Goal: Transaction & Acquisition: Purchase product/service

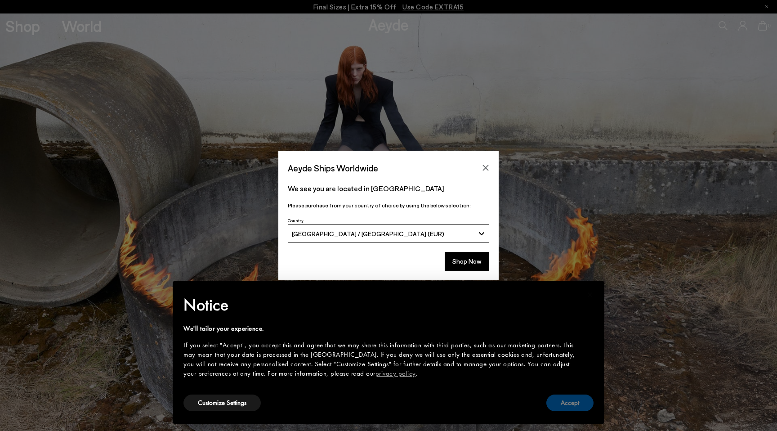
click at [565, 401] on button "Accept" at bounding box center [570, 403] width 47 height 17
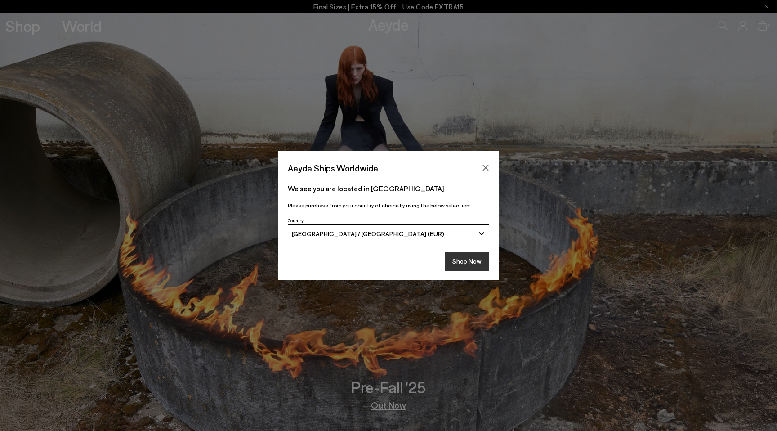
click at [458, 258] on button "Shop Now" at bounding box center [467, 261] width 45 height 19
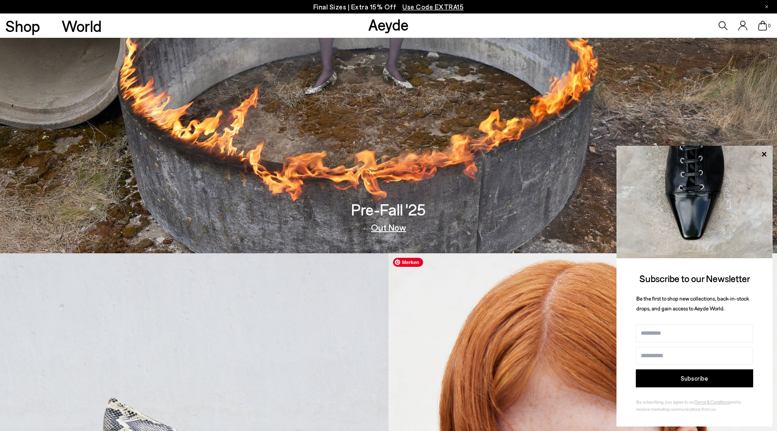
scroll to position [182, 0]
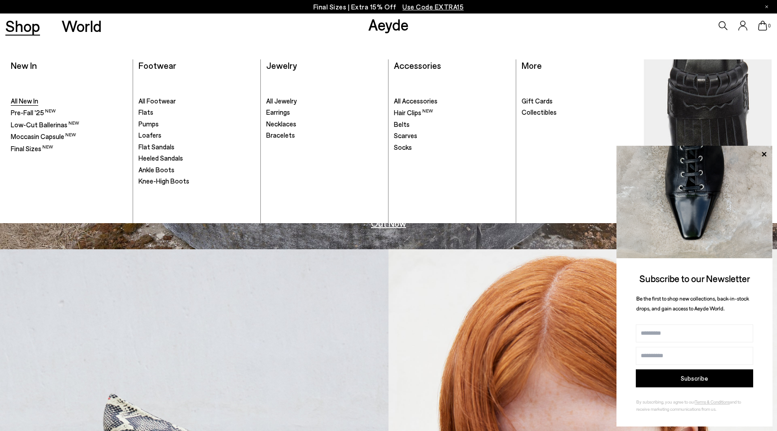
click at [34, 98] on span "All New In" at bounding box center [24, 101] width 27 height 8
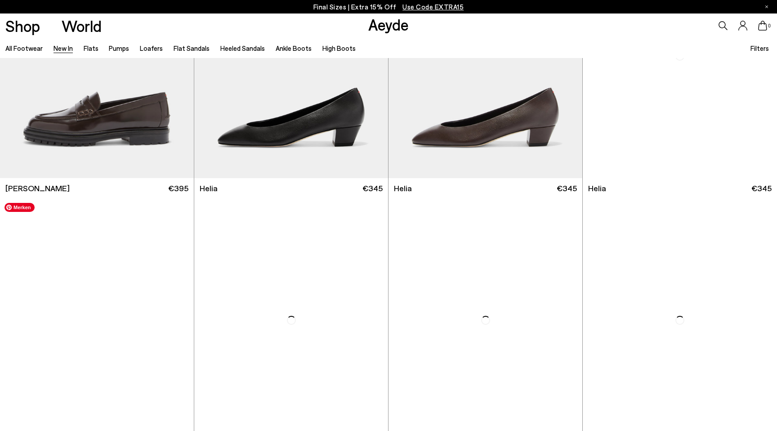
scroll to position [946, 0]
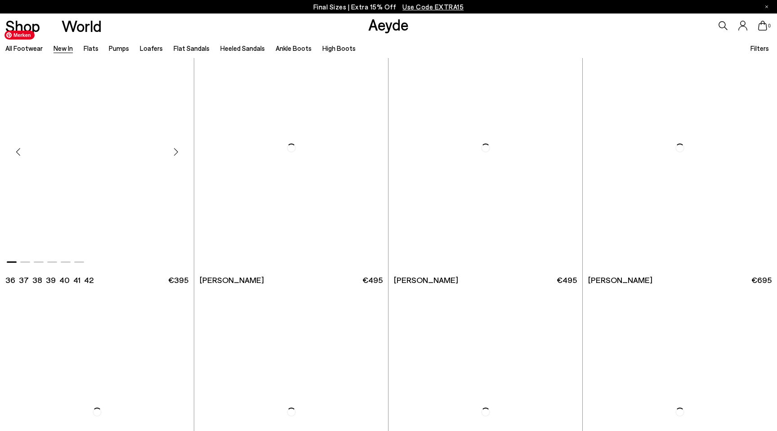
scroll to position [2485, 0]
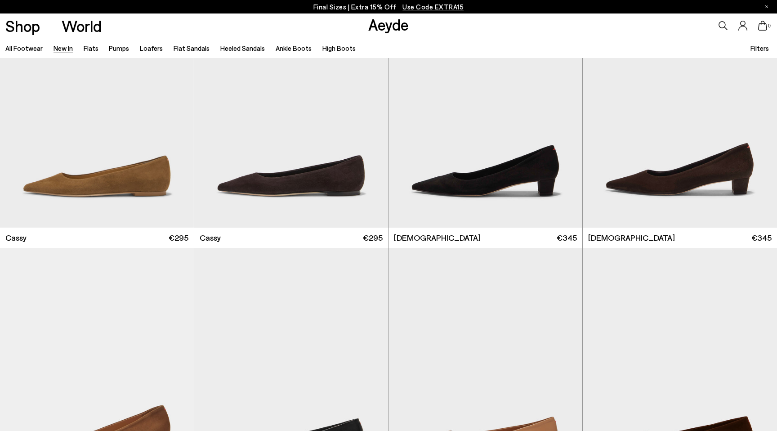
scroll to position [4707, 0]
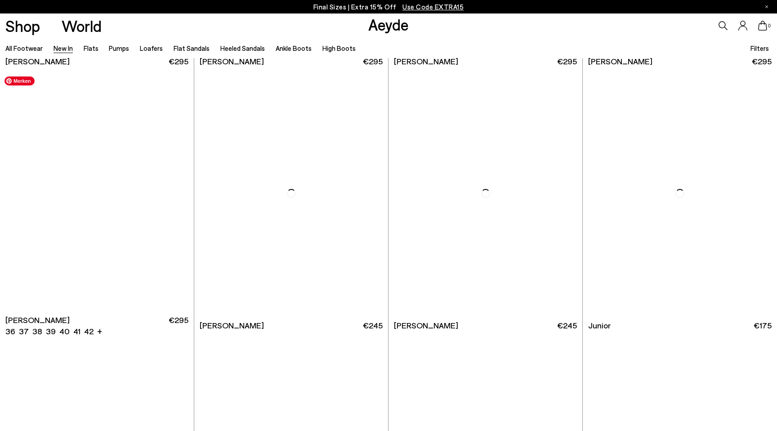
scroll to position [6459, 0]
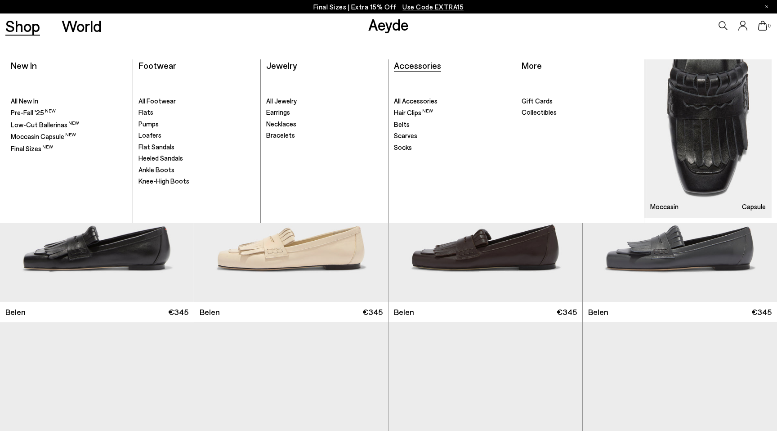
click at [430, 68] on span "Accessories" at bounding box center [417, 65] width 47 height 11
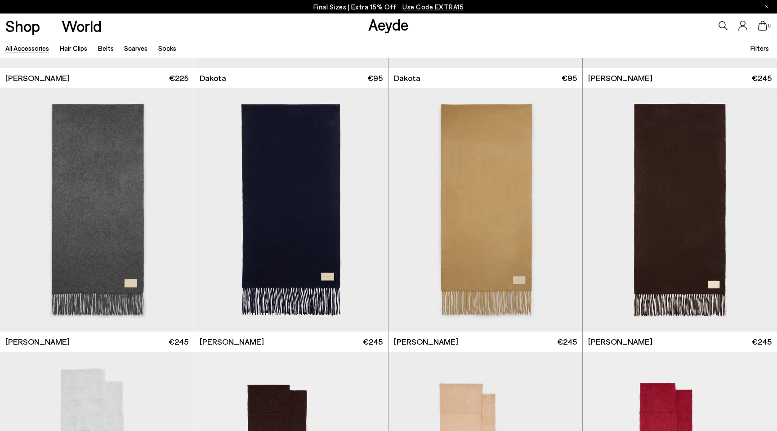
scroll to position [2447, 0]
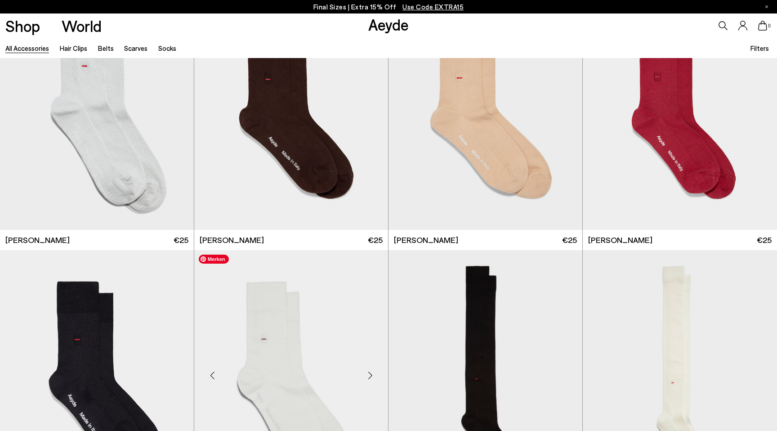
click at [269, 328] on img "1 / 3" at bounding box center [291, 372] width 194 height 244
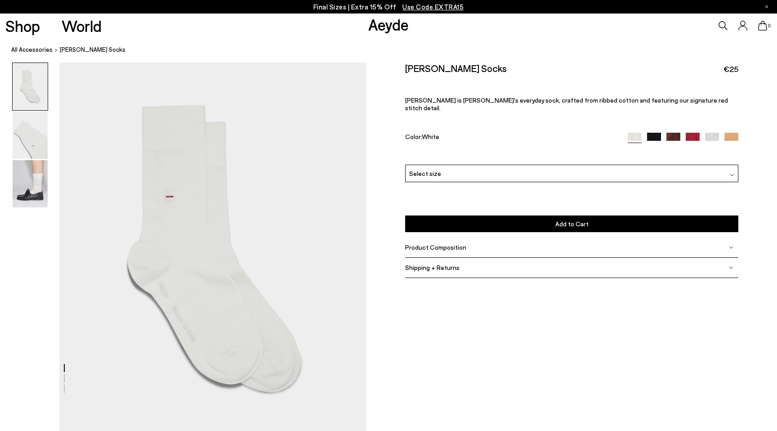
click at [456, 167] on div "Select size" at bounding box center [571, 174] width 333 height 18
